Goal: Check status: Check status

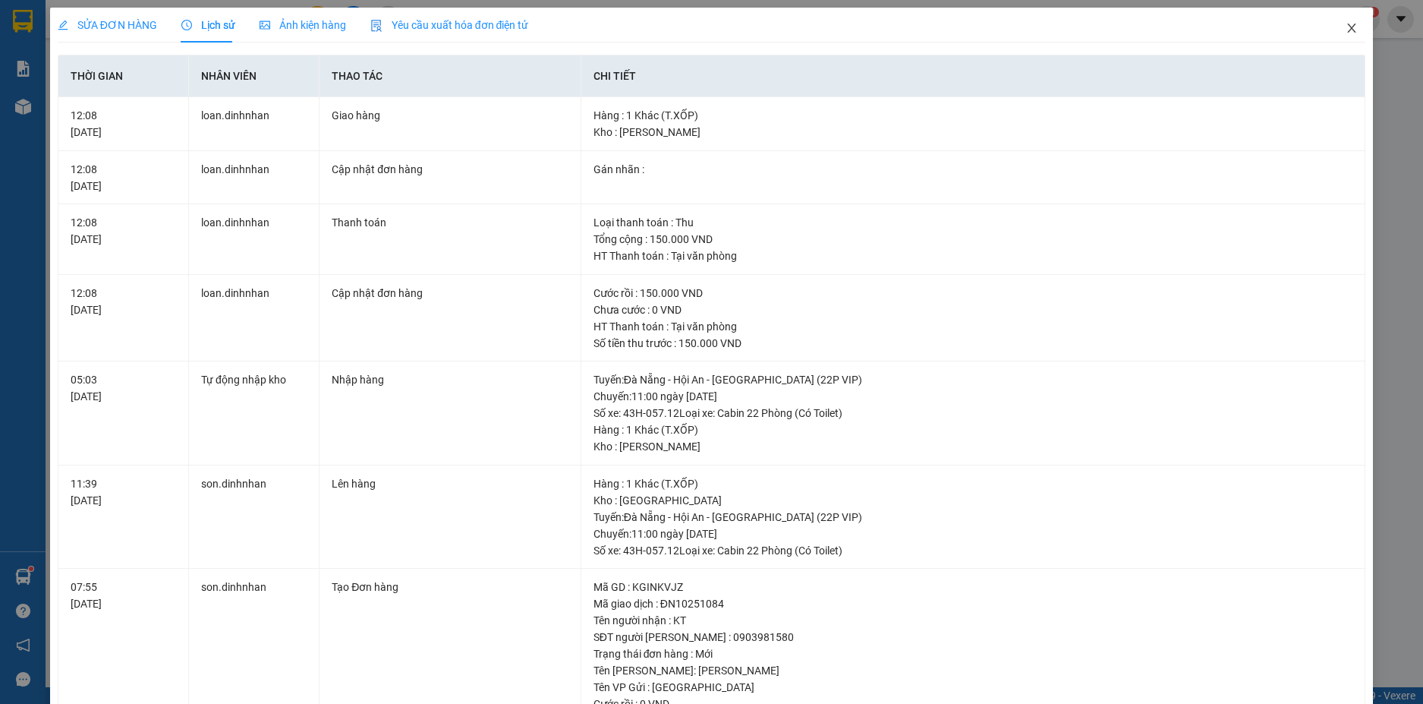
click at [1346, 26] on icon "close" at bounding box center [1352, 28] width 12 height 12
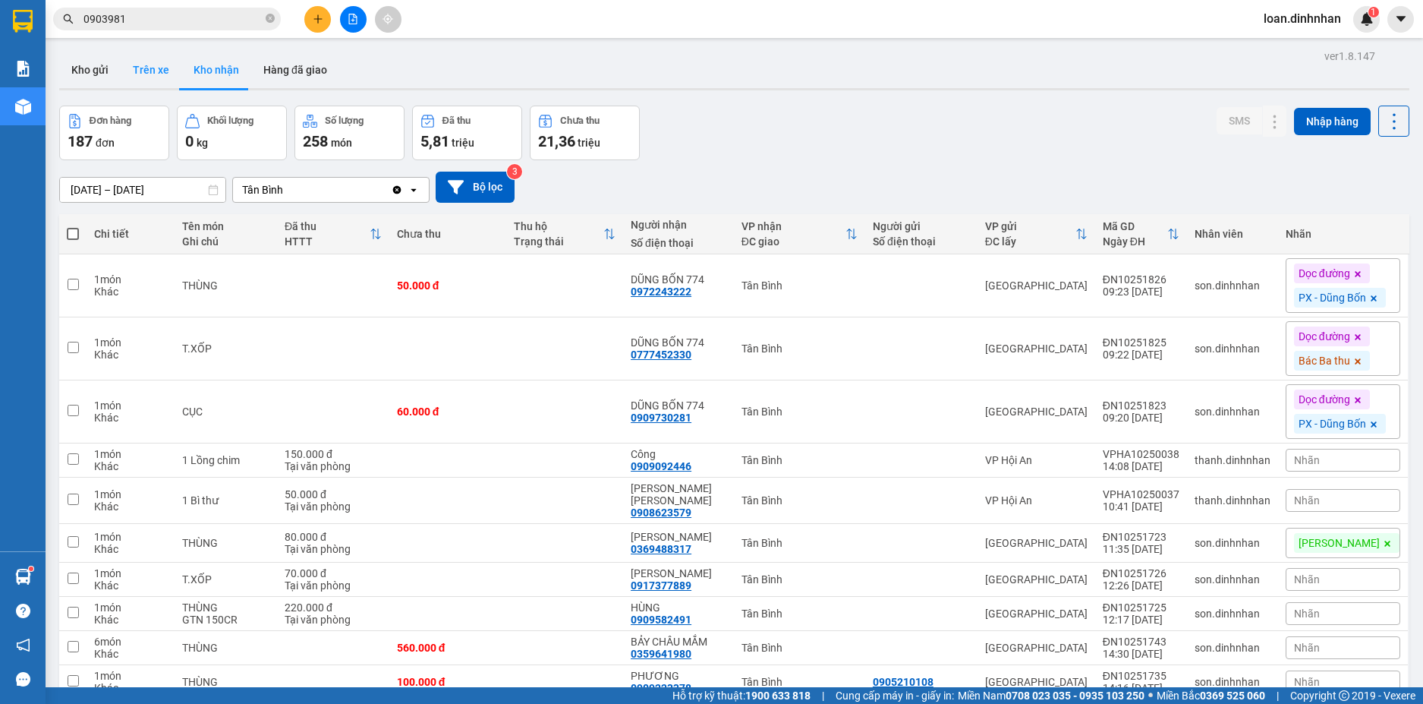
click at [165, 71] on button "Trên xe" at bounding box center [151, 70] width 61 height 36
type input "[DATE] – [DATE]"
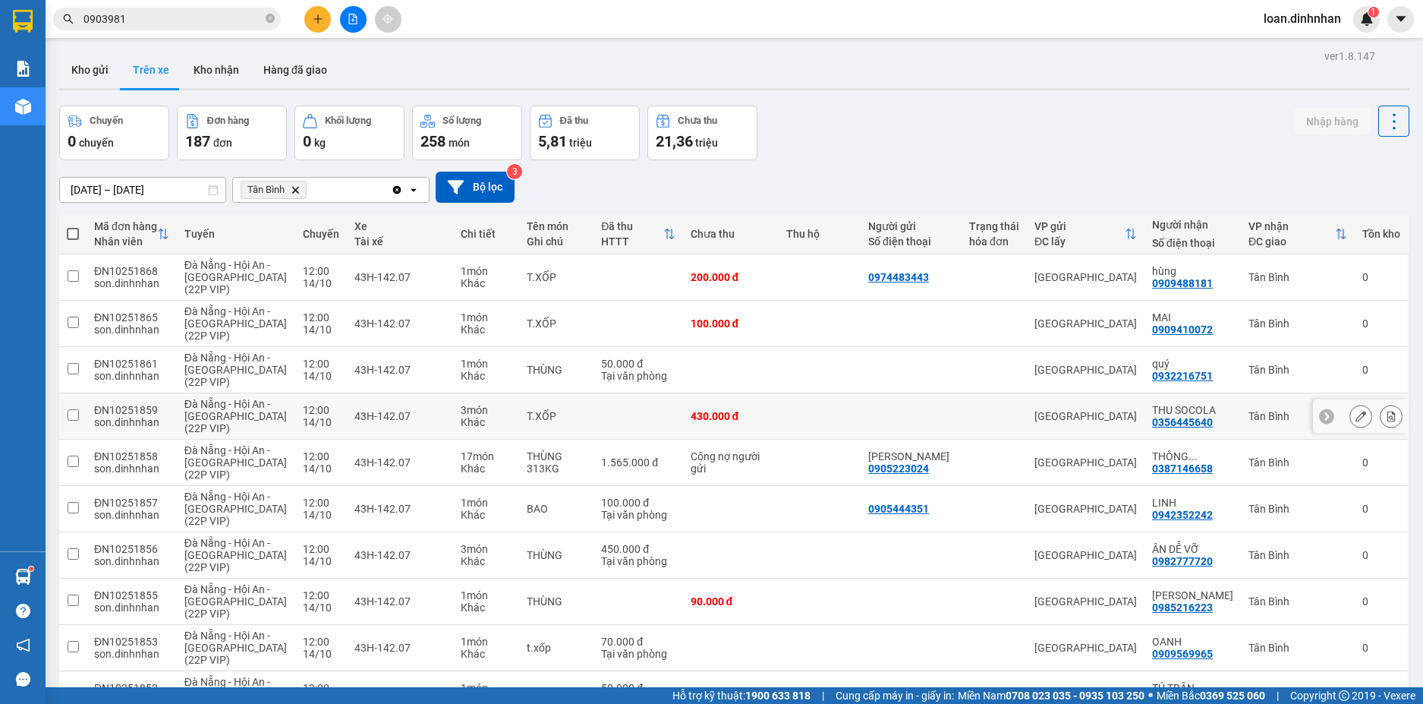
scroll to position [93, 0]
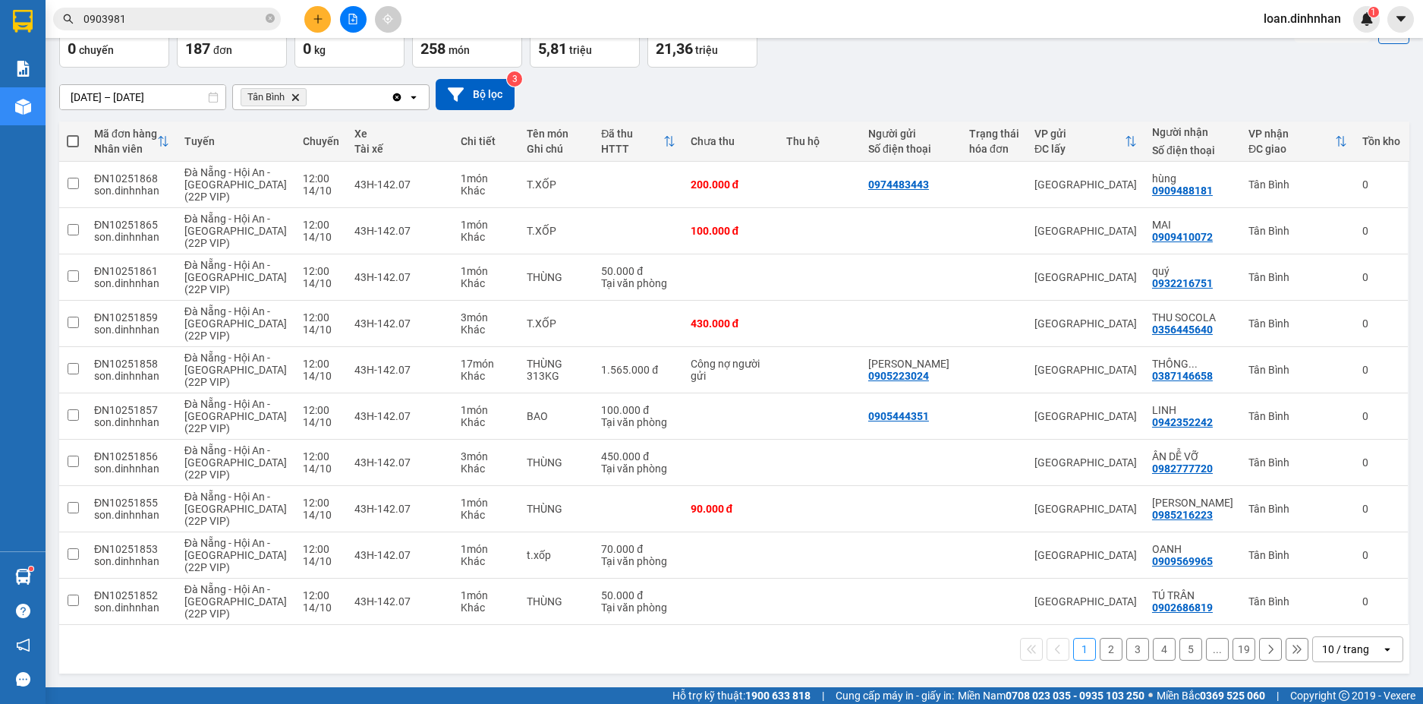
click at [1322, 650] on div "10 / trang" at bounding box center [1345, 648] width 47 height 15
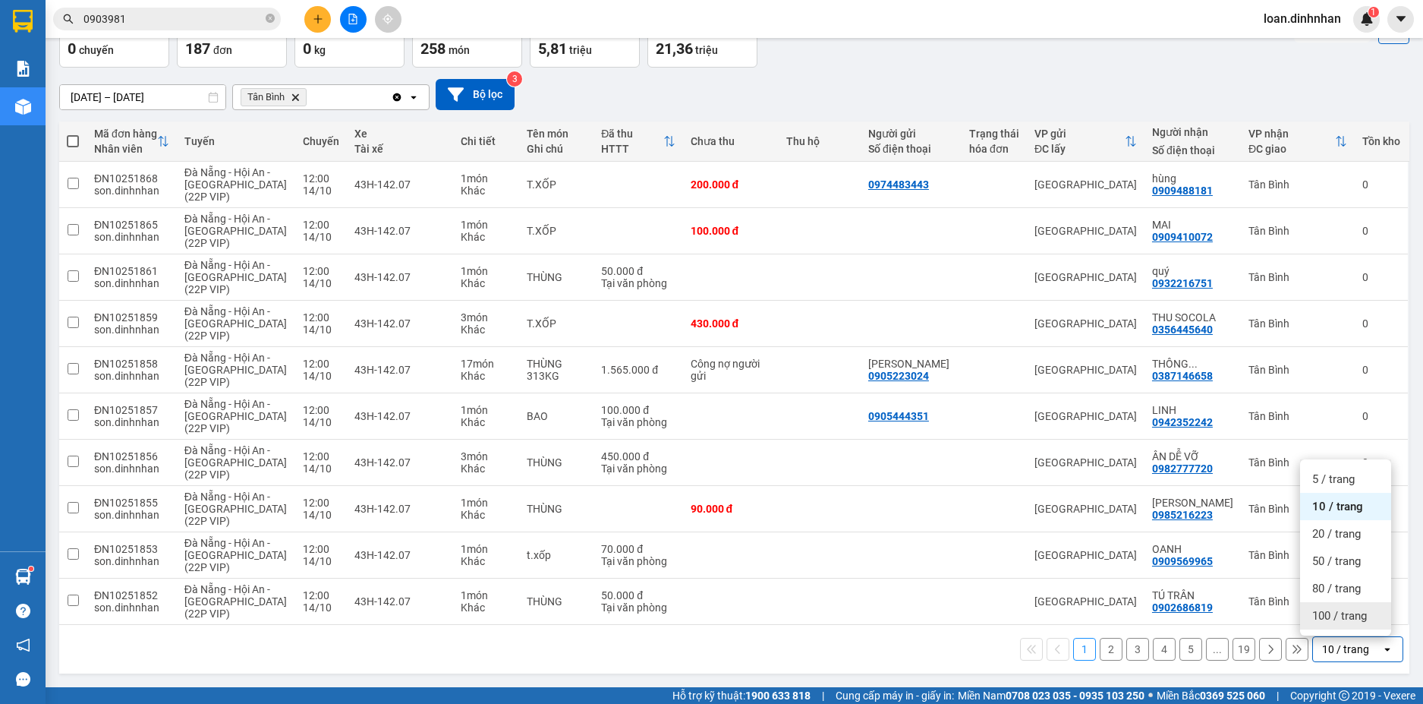
click at [1321, 603] on div "100 / trang" at bounding box center [1345, 615] width 91 height 27
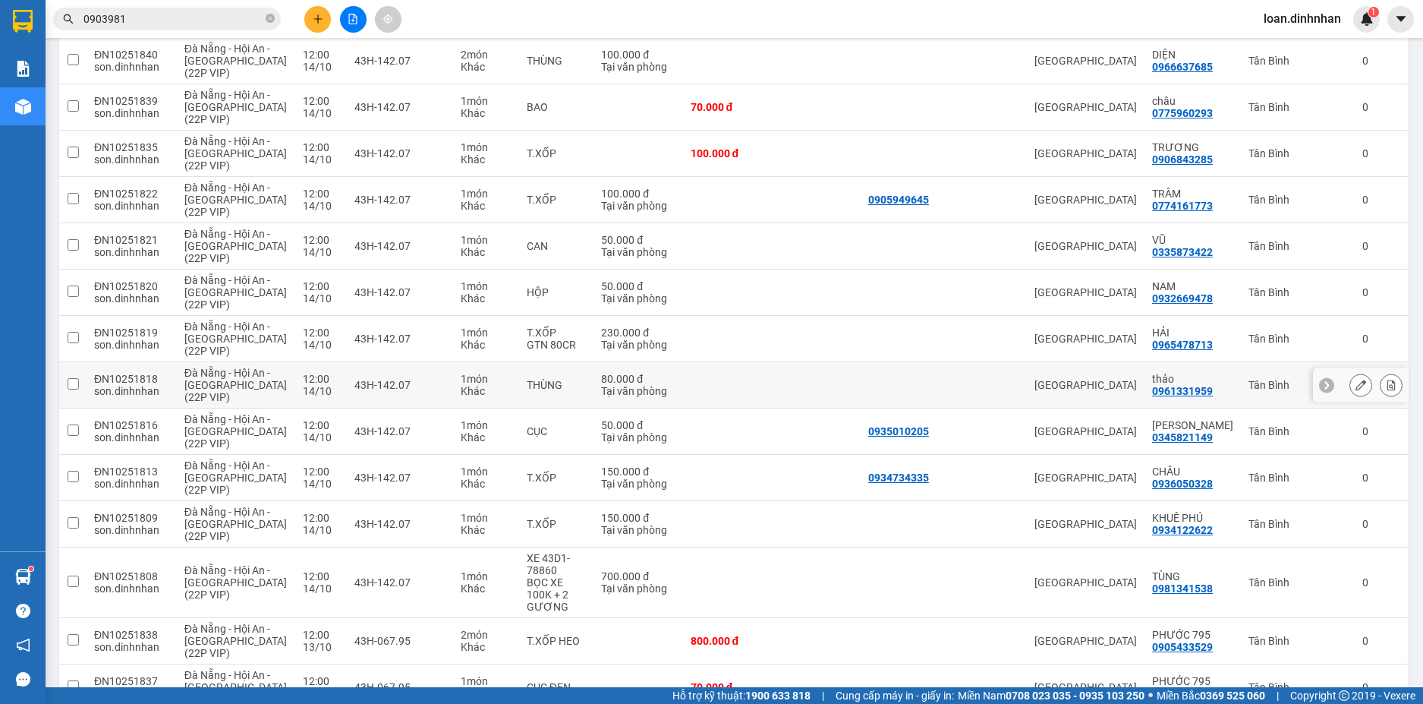
scroll to position [1307, 0]
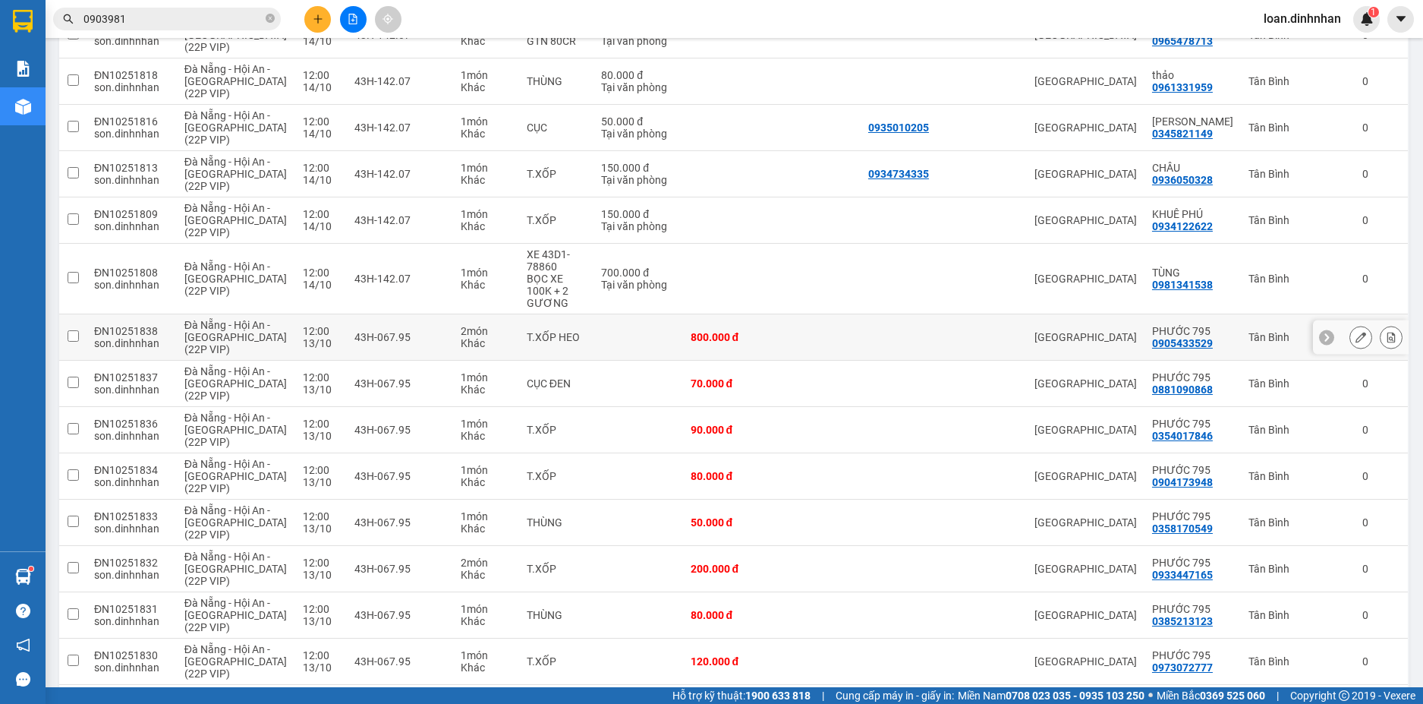
click at [744, 335] on td "800.000 đ" at bounding box center [731, 337] width 96 height 46
checkbox input "true"
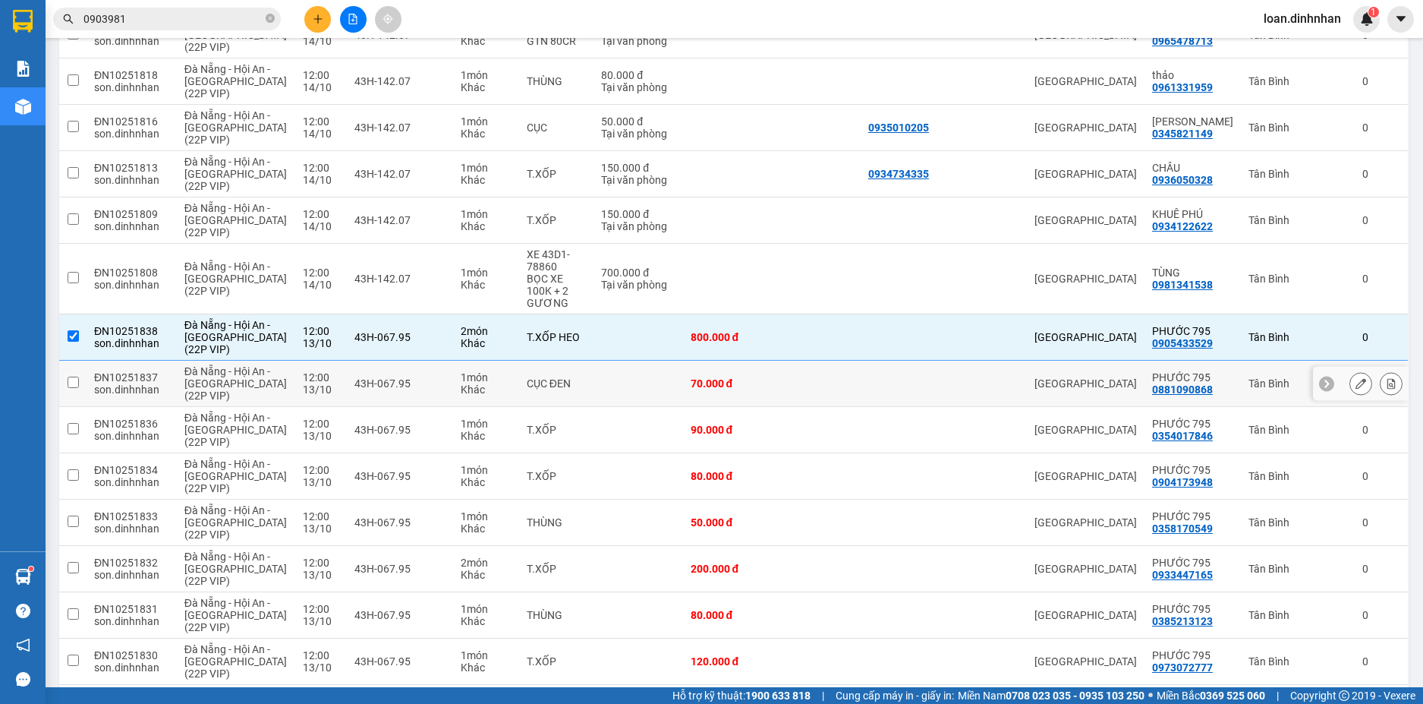
drag, startPoint x: 742, startPoint y: 357, endPoint x: 741, endPoint y: 370, distance: 12.2
click at [742, 361] on td "70.000 đ" at bounding box center [731, 384] width 96 height 46
checkbox input "true"
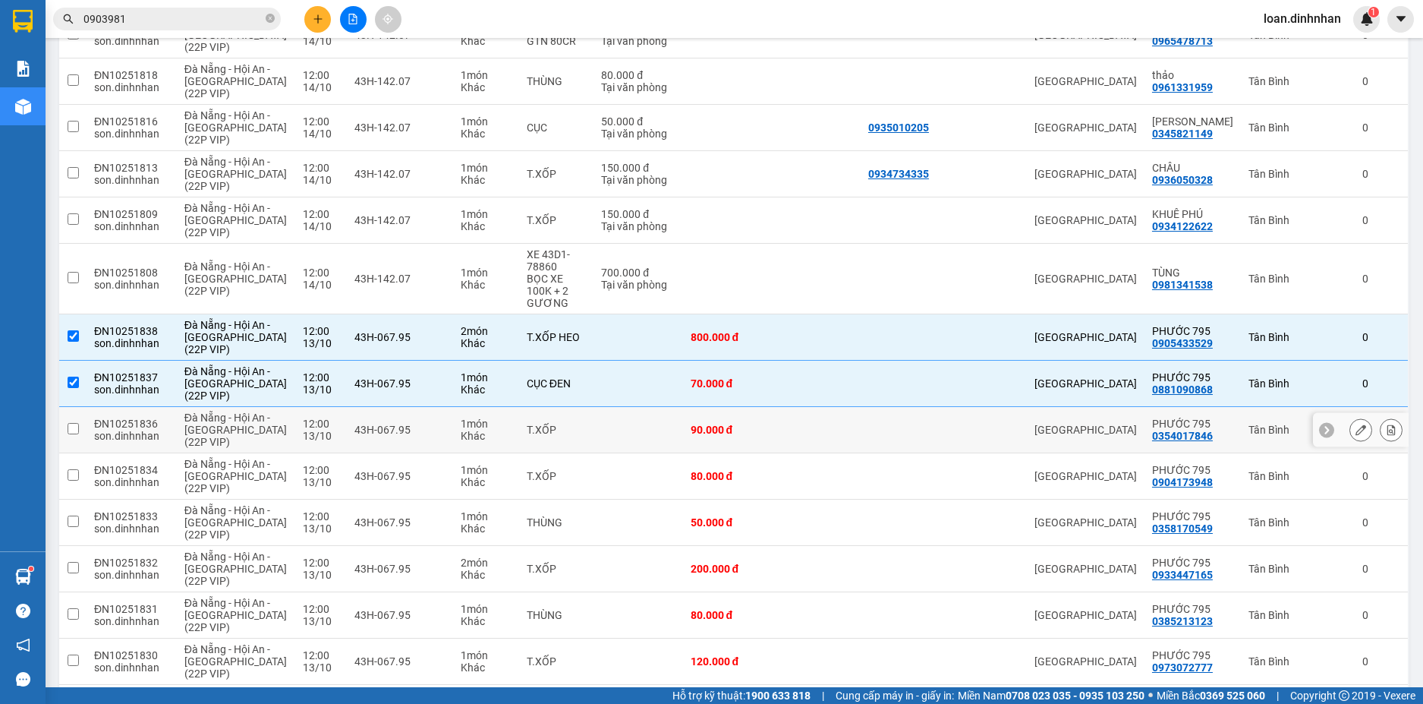
drag, startPoint x: 732, startPoint y: 417, endPoint x: 723, endPoint y: 440, distance: 24.5
click at [732, 424] on div "90.000 đ" at bounding box center [731, 430] width 81 height 12
checkbox input "true"
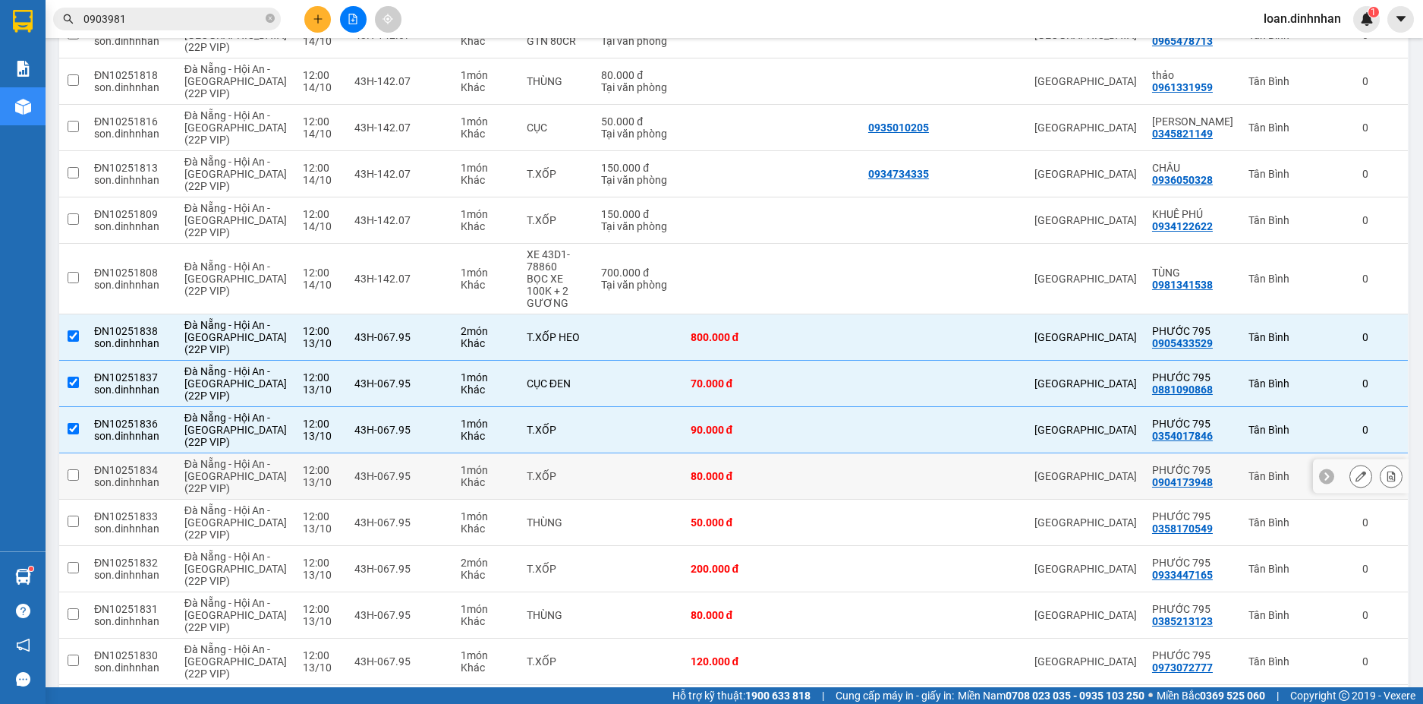
drag, startPoint x: 722, startPoint y: 455, endPoint x: 723, endPoint y: 496, distance: 41.0
click at [723, 472] on td "80.000 đ" at bounding box center [731, 476] width 96 height 46
checkbox input "true"
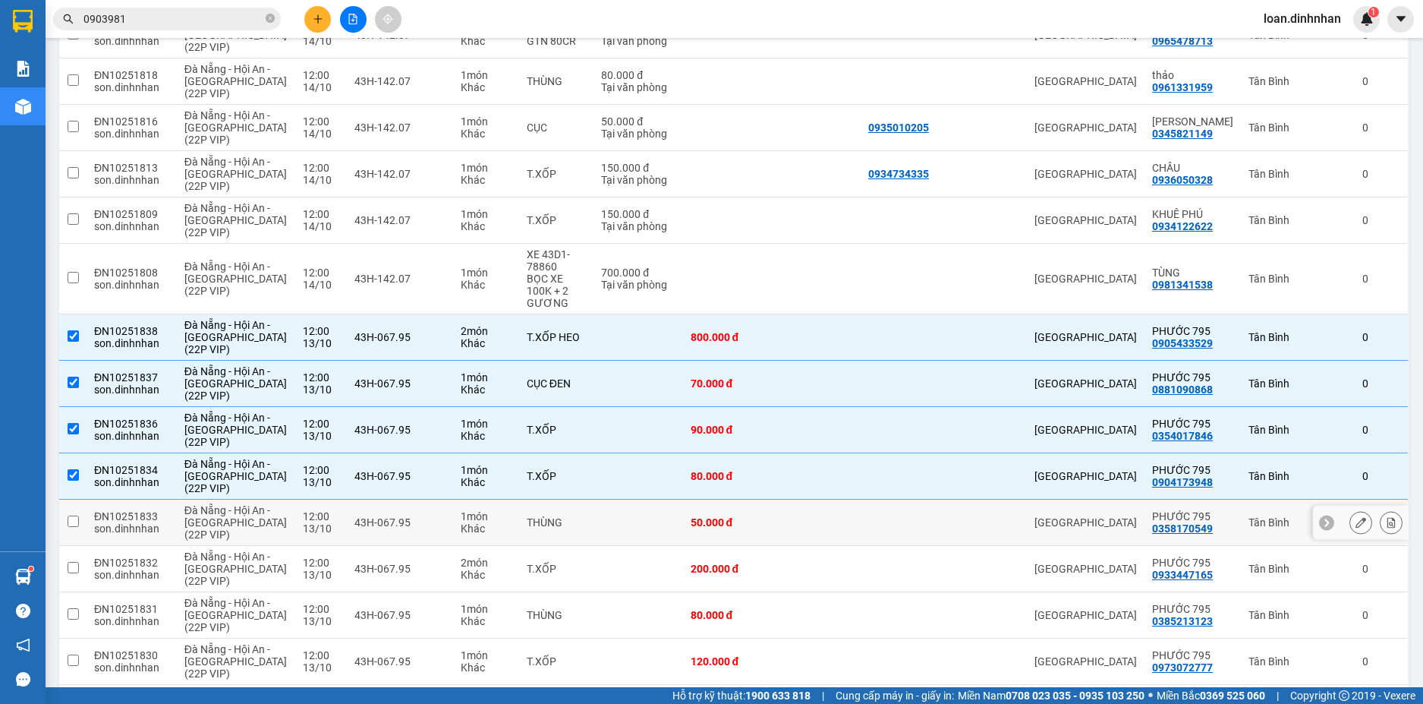
click at [726, 500] on td "50.000 đ" at bounding box center [731, 522] width 96 height 46
checkbox input "true"
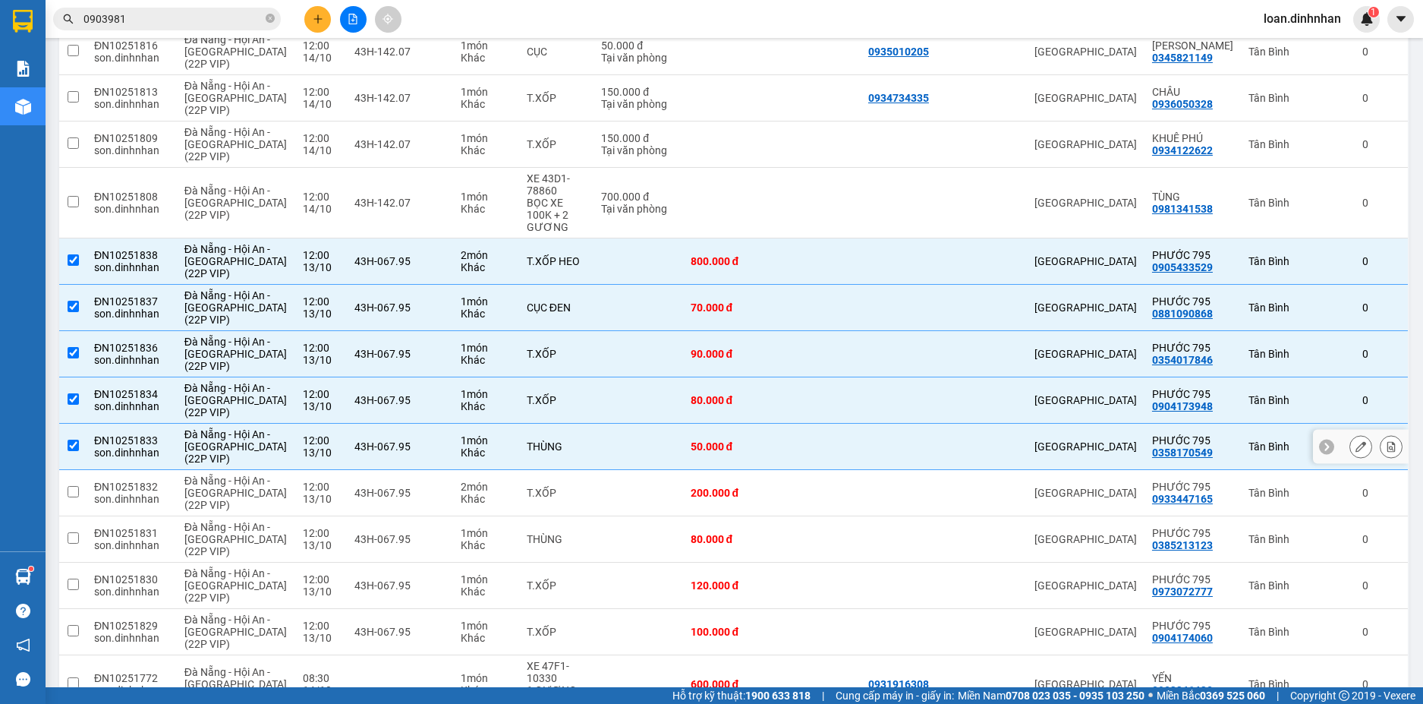
scroll to position [1459, 0]
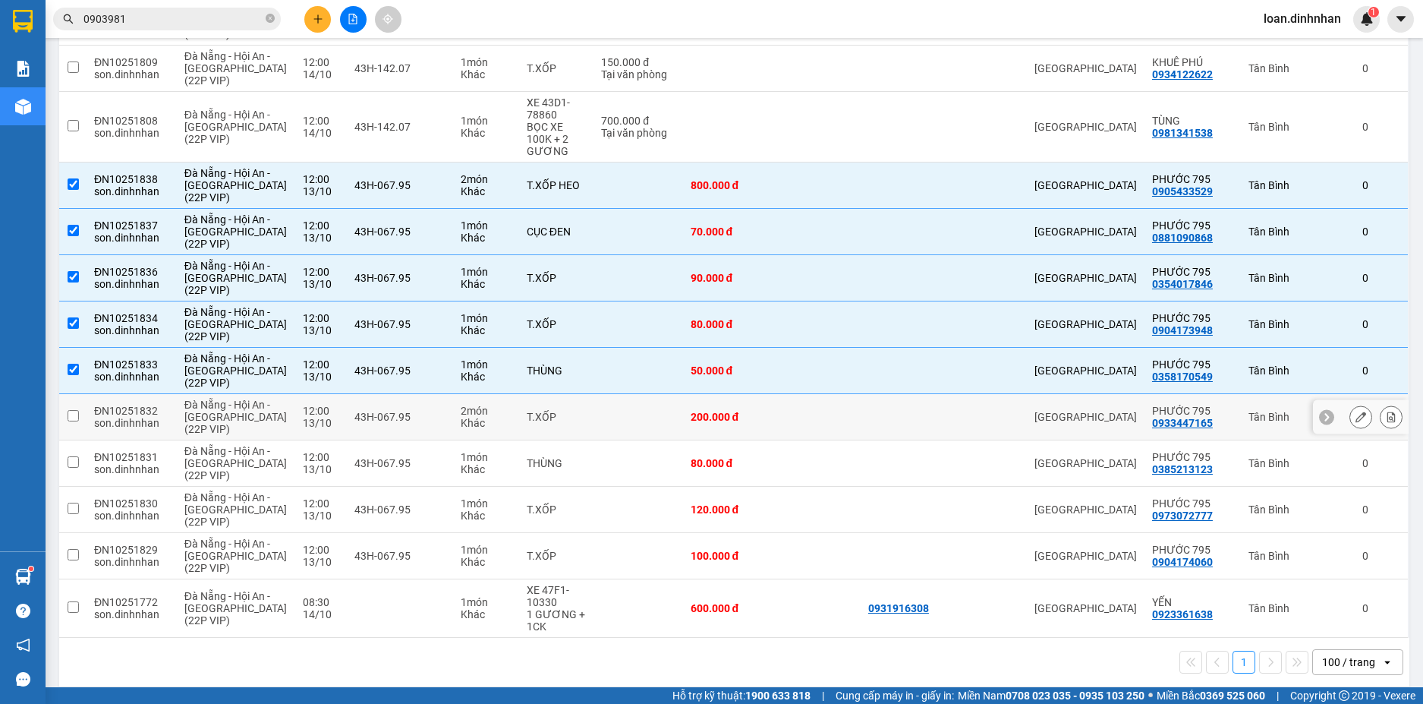
click at [839, 411] on td at bounding box center [820, 417] width 82 height 46
checkbox input "true"
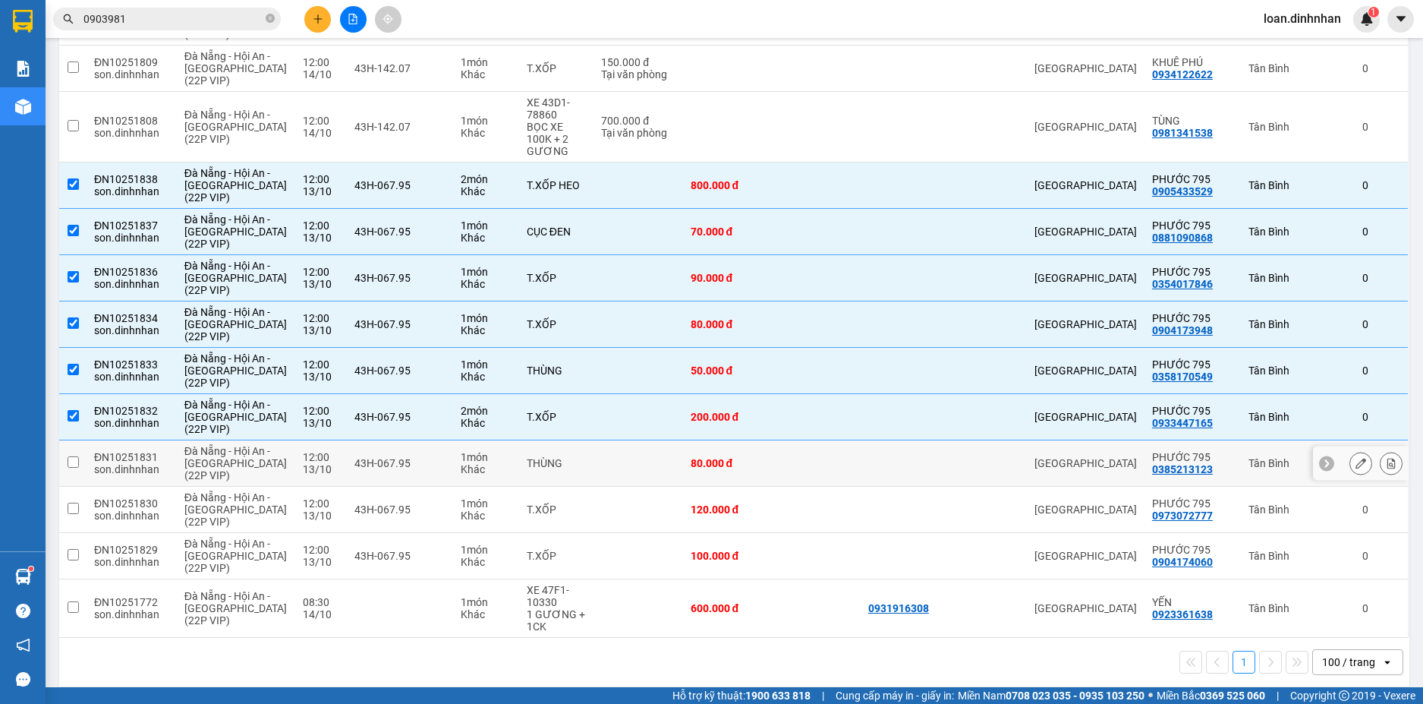
click at [830, 440] on td at bounding box center [820, 463] width 82 height 46
checkbox input "true"
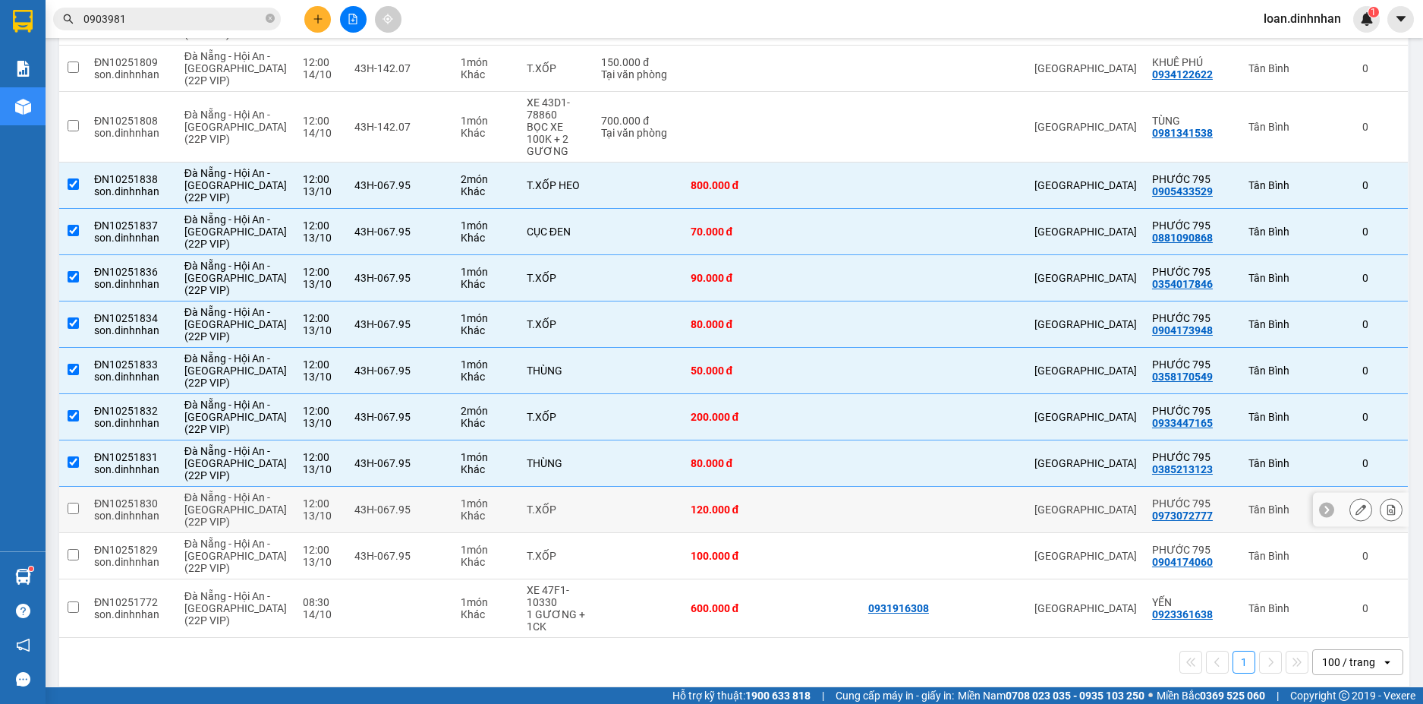
click at [798, 496] on td at bounding box center [820, 510] width 82 height 46
checkbox input "true"
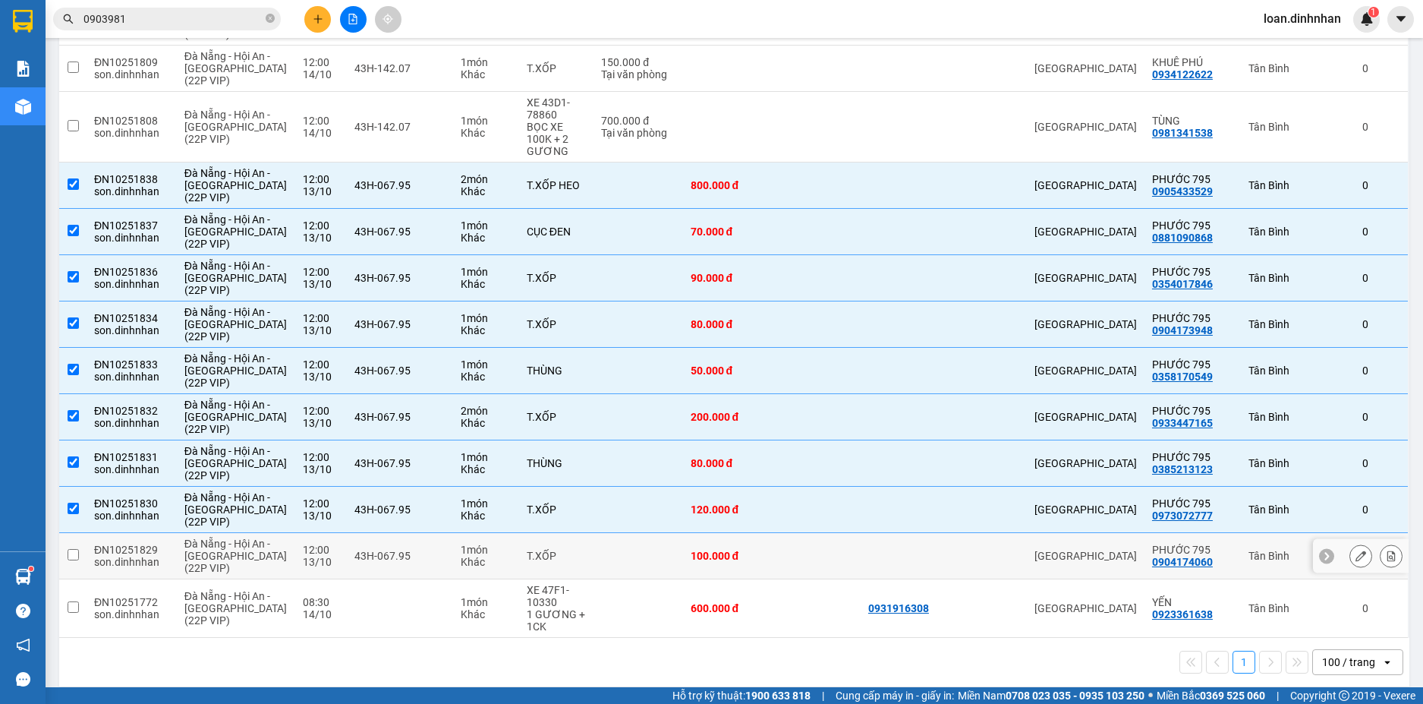
click at [749, 550] on div "100.000 đ" at bounding box center [731, 556] width 81 height 12
checkbox input "true"
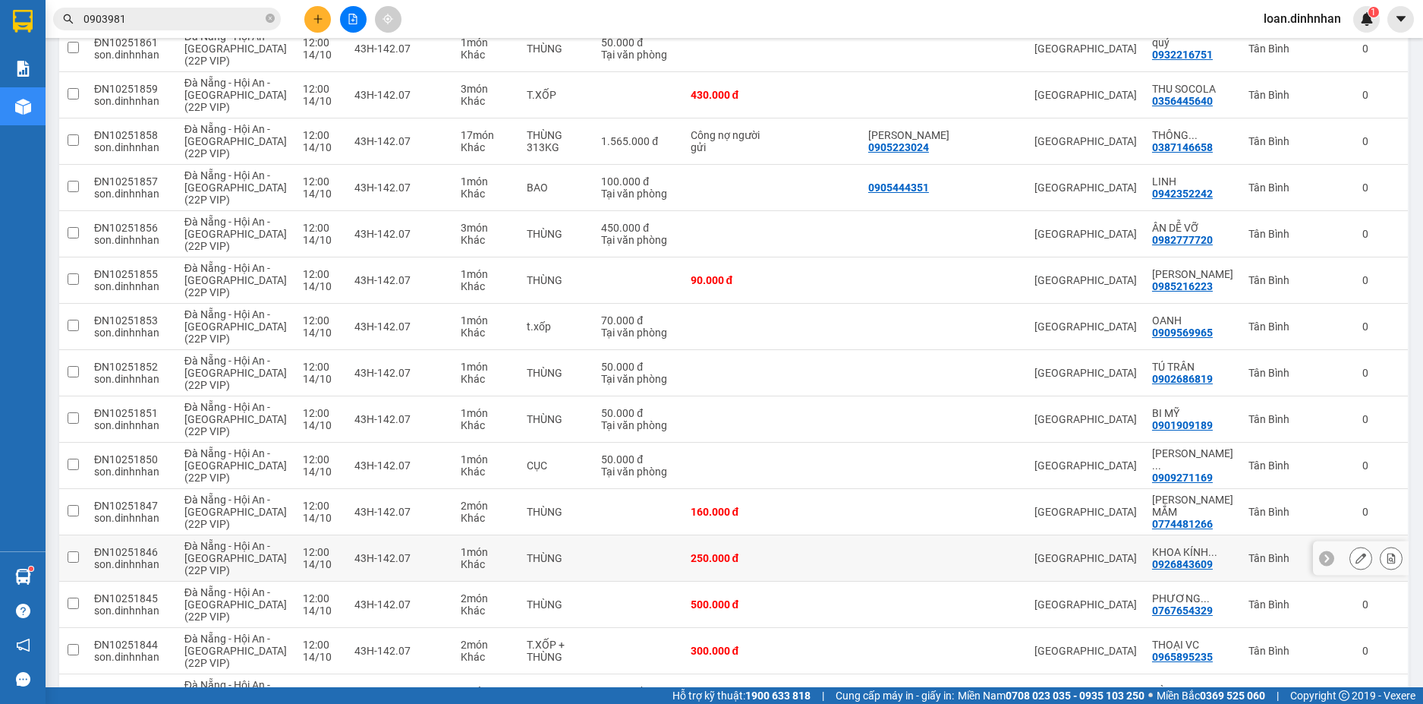
scroll to position [0, 0]
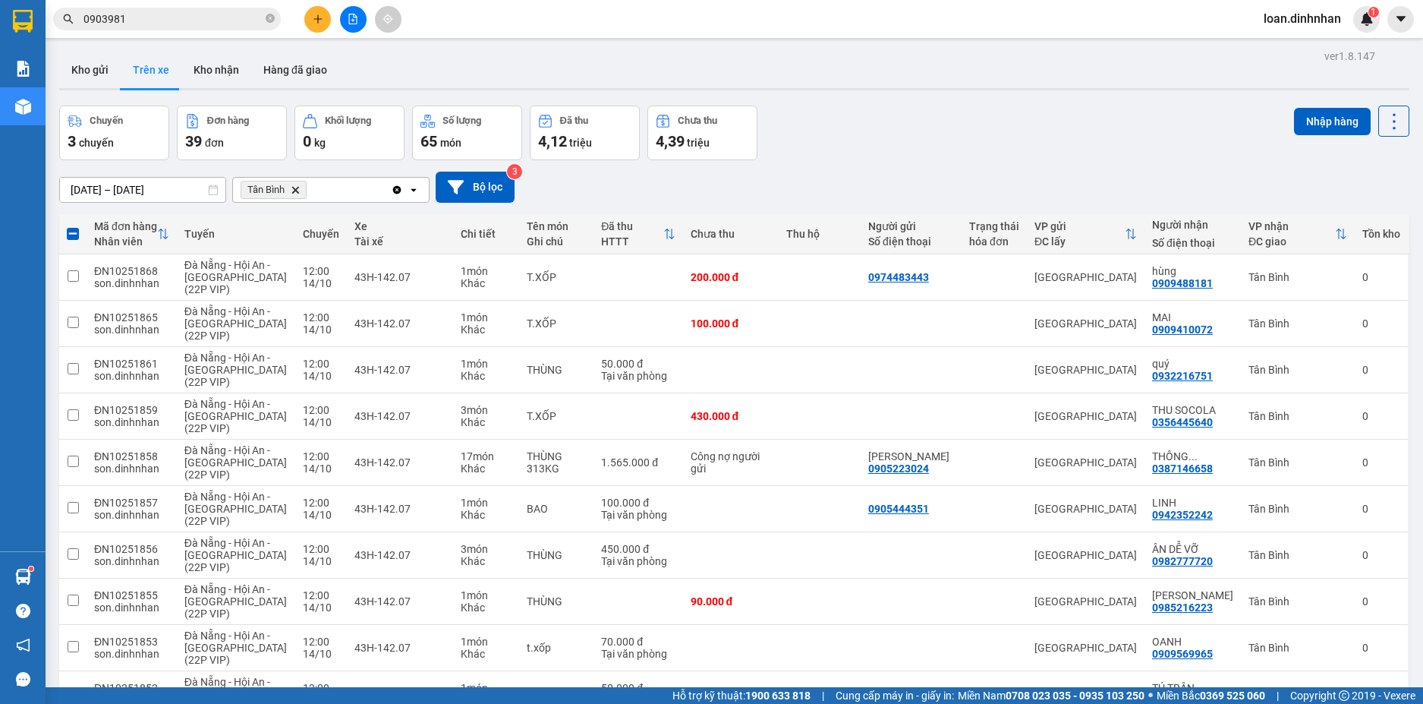
click at [1302, 135] on div "Nhập hàng" at bounding box center [1351, 120] width 115 height 31
click at [1305, 124] on button "Nhập hàng" at bounding box center [1332, 121] width 77 height 27
checkbox input "false"
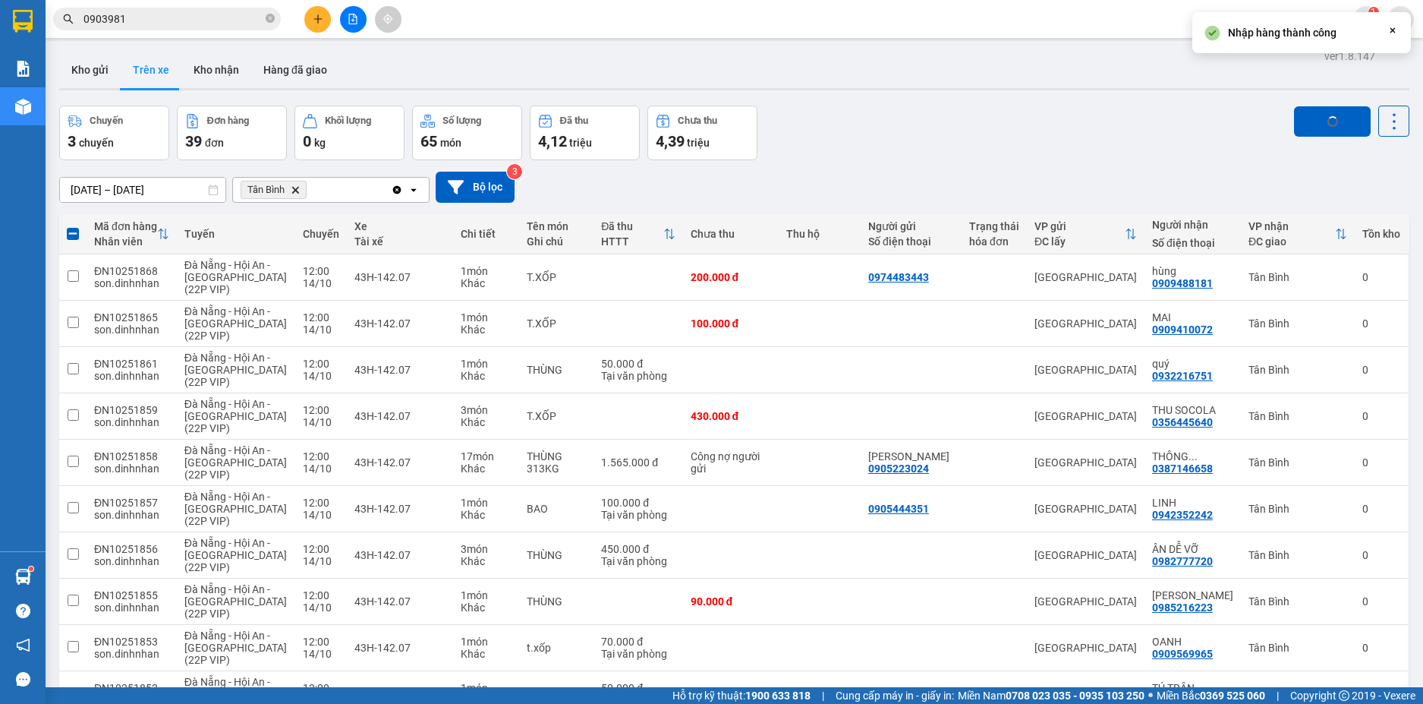
checkbox input "false"
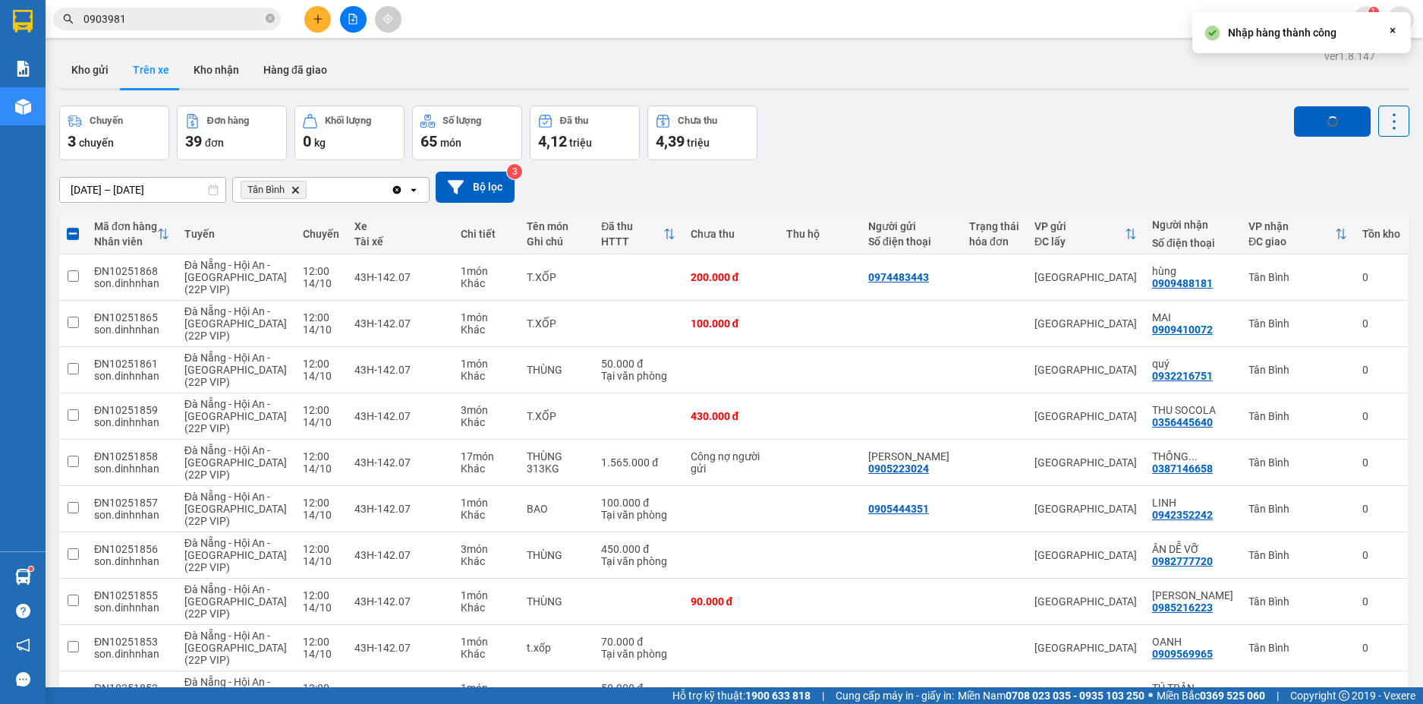
checkbox input "false"
click at [235, 71] on button "Kho nhận" at bounding box center [216, 70] width 70 height 36
type input "[DATE] – [DATE]"
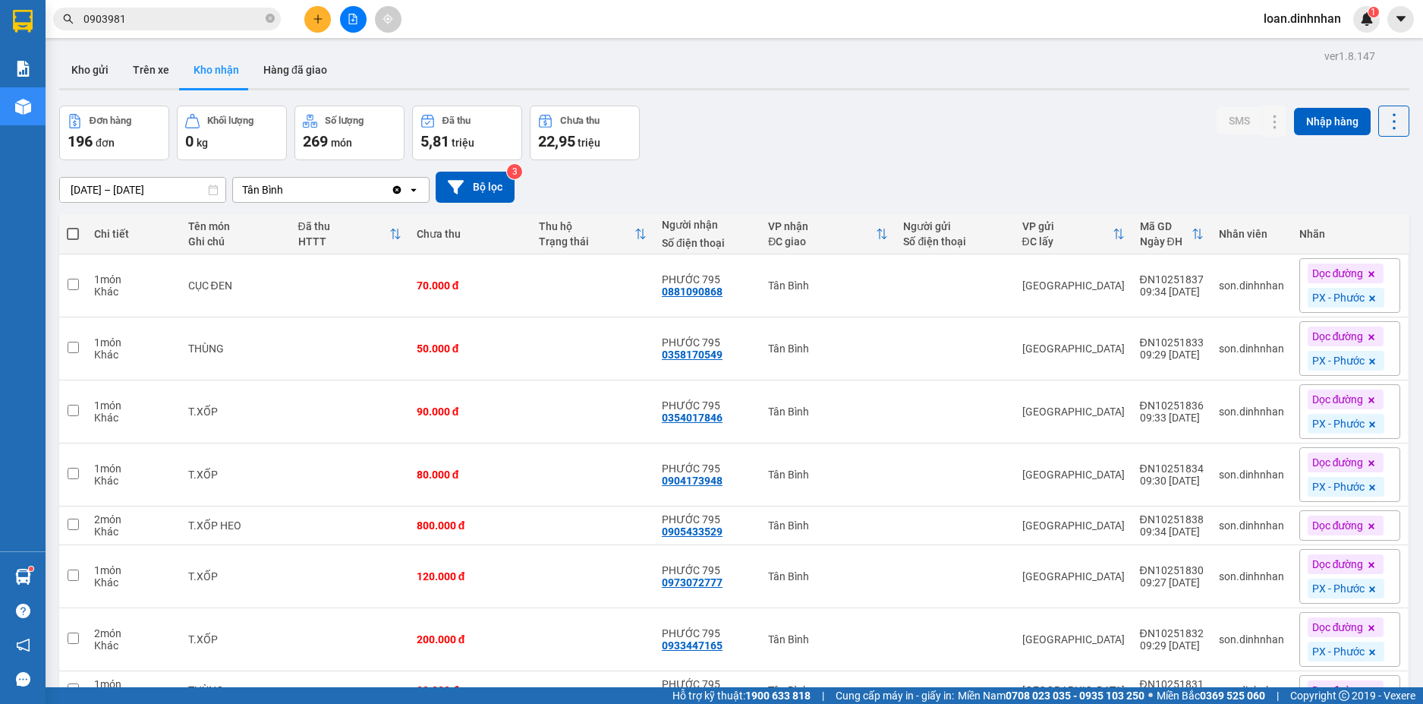
click at [277, 17] on span "0903981" at bounding box center [167, 19] width 228 height 23
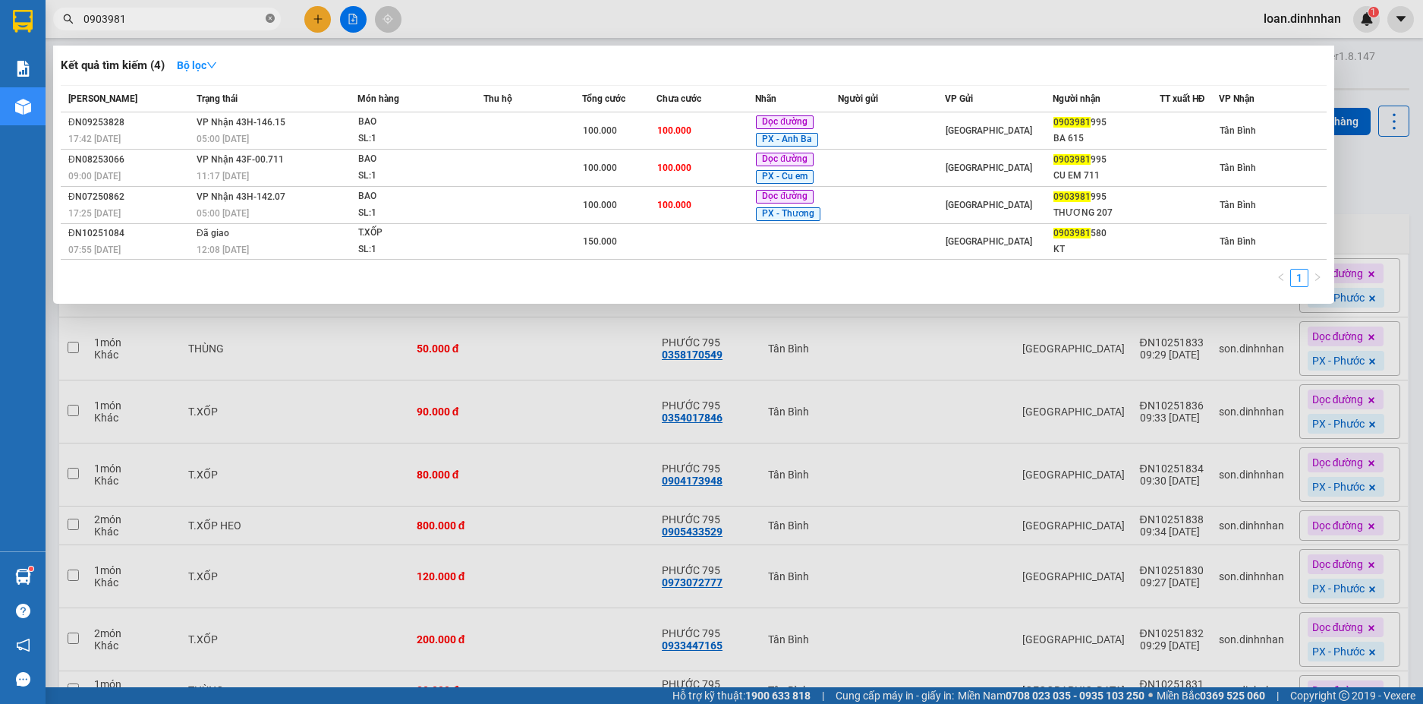
click at [273, 14] on icon "close-circle" at bounding box center [270, 18] width 9 height 9
